Goal: Task Accomplishment & Management: Use online tool/utility

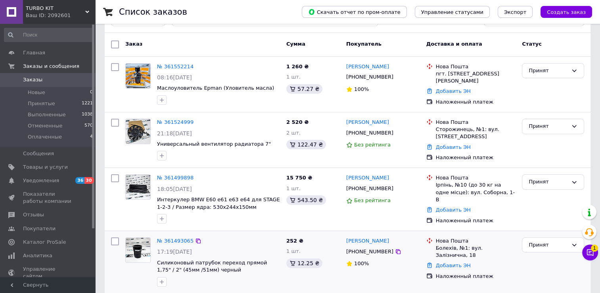
scroll to position [53, 0]
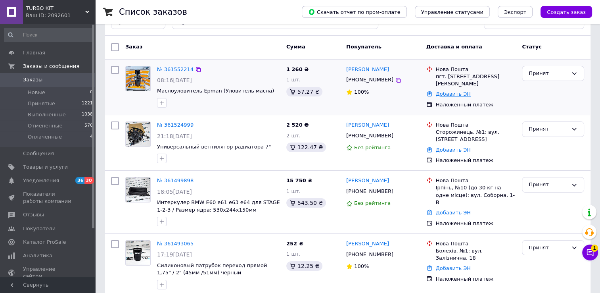
click at [442, 96] on link "Добавить ЭН" at bounding box center [453, 94] width 35 height 6
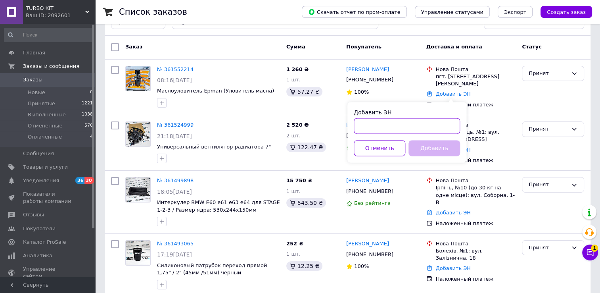
click at [397, 122] on input "Добавить ЭН" at bounding box center [407, 126] width 106 height 16
paste input "20451247308836"
type input "20451247308836"
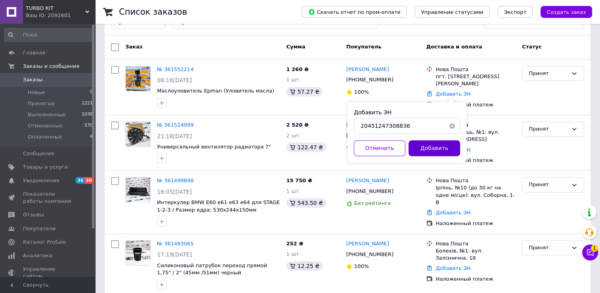
click at [435, 150] on button "Добавить" at bounding box center [434, 148] width 52 height 16
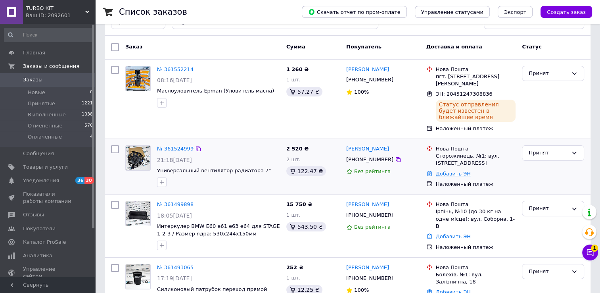
click at [445, 172] on link "Добавить ЭН" at bounding box center [453, 173] width 35 height 6
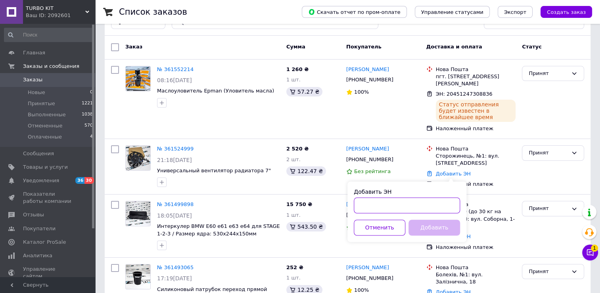
click at [395, 202] on input "Добавить ЭН" at bounding box center [407, 205] width 106 height 16
paste input "20451247310496"
type input "20451247310496"
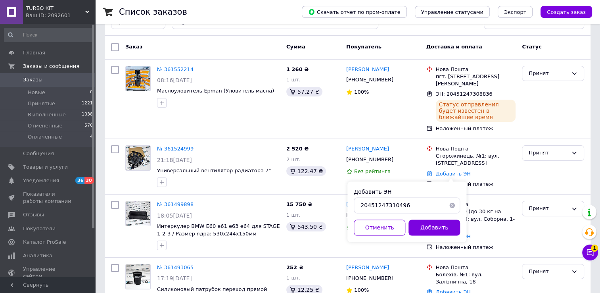
drag, startPoint x: 430, startPoint y: 224, endPoint x: 421, endPoint y: 213, distance: 13.9
click at [430, 224] on button "Добавить" at bounding box center [434, 227] width 52 height 16
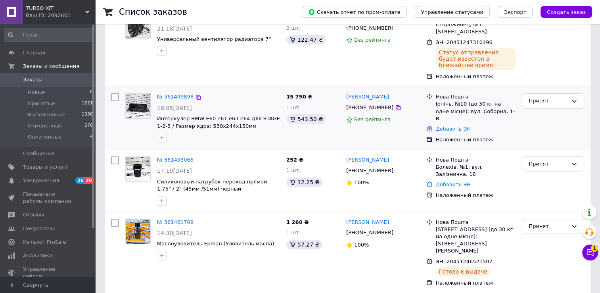
scroll to position [185, 0]
click at [454, 125] on link "Добавить ЭН" at bounding box center [453, 128] width 35 height 6
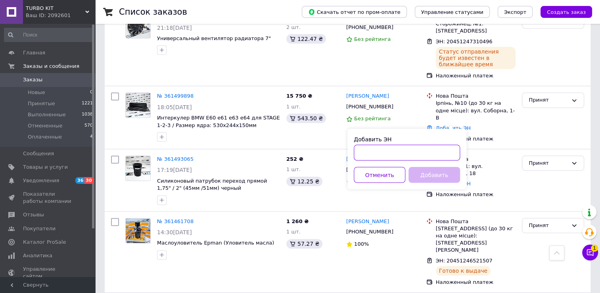
click at [397, 153] on input "Добавить ЭН" at bounding box center [407, 152] width 106 height 16
paste input "20451247312898"
type input "20451247312898"
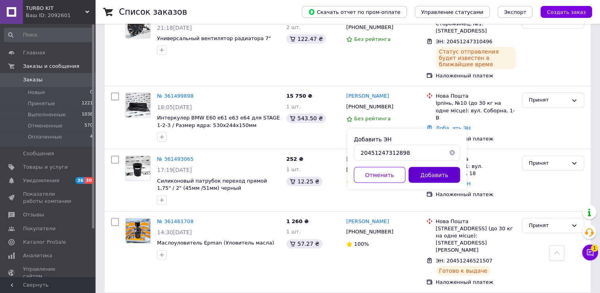
click at [446, 172] on button "Добавить" at bounding box center [434, 175] width 52 height 16
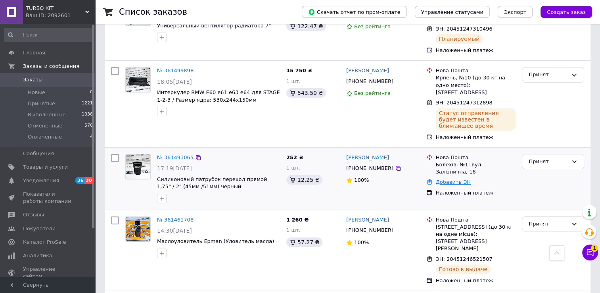
click at [446, 179] on link "Добавить ЭН" at bounding box center [453, 182] width 35 height 6
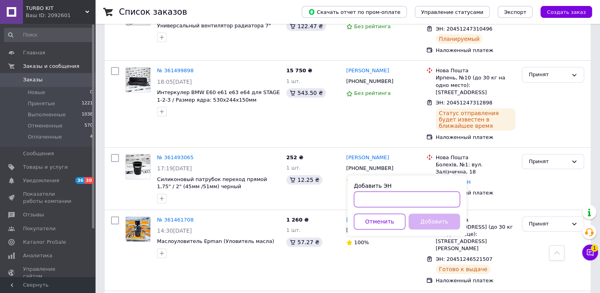
click at [392, 202] on input "Добавить ЭН" at bounding box center [407, 199] width 106 height 16
paste input "20451247314212"
type input "20451247314212"
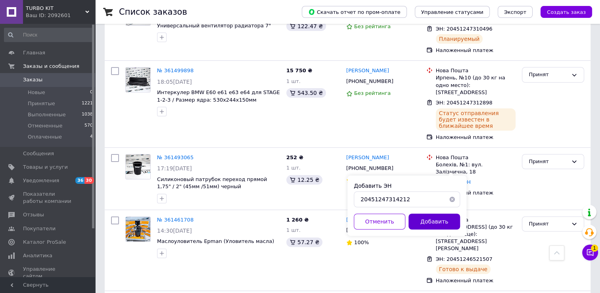
click at [435, 220] on button "Добавить" at bounding box center [434, 221] width 52 height 16
